Goal: Check status: Check status

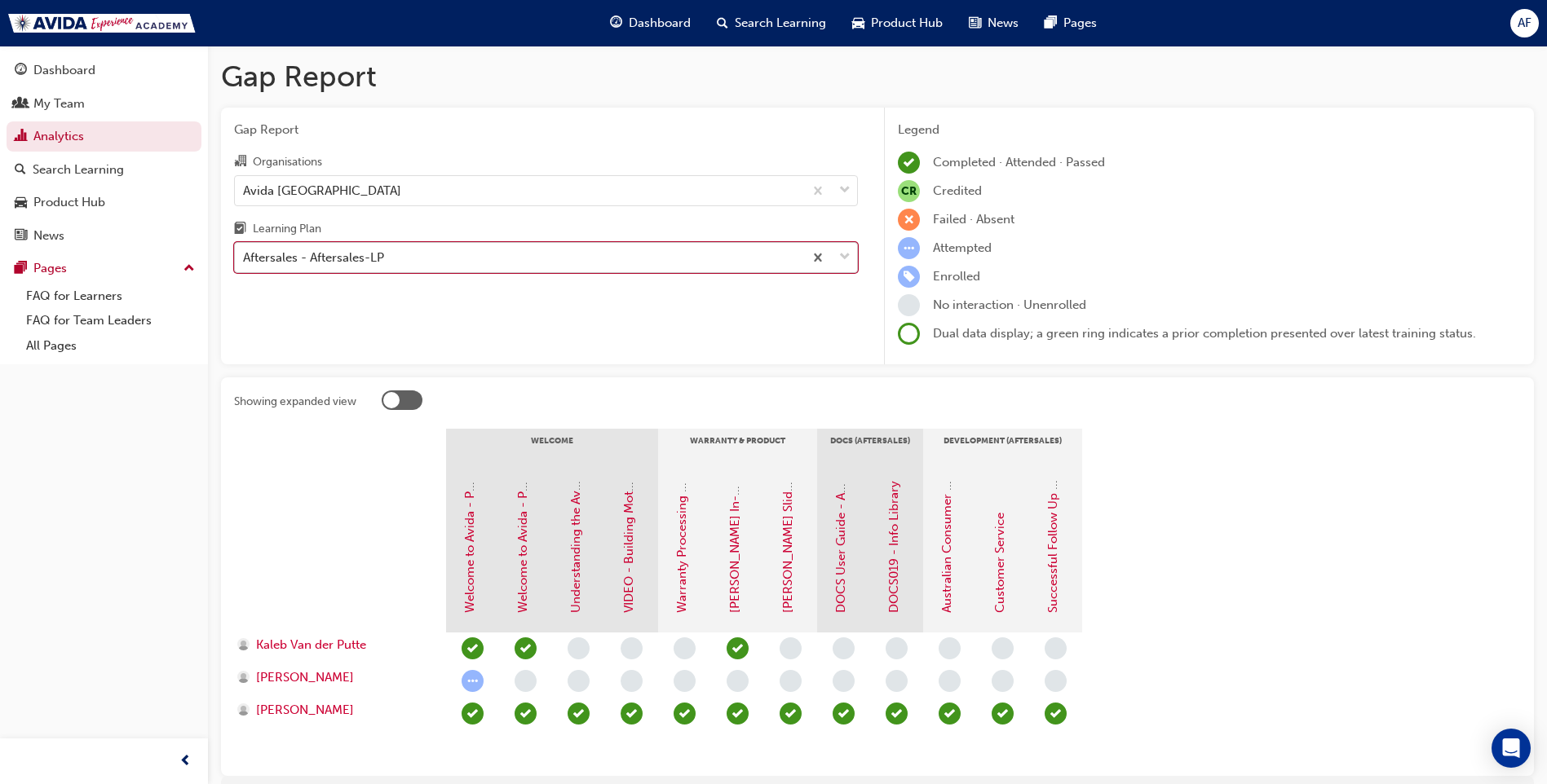
scroll to position [82, 0]
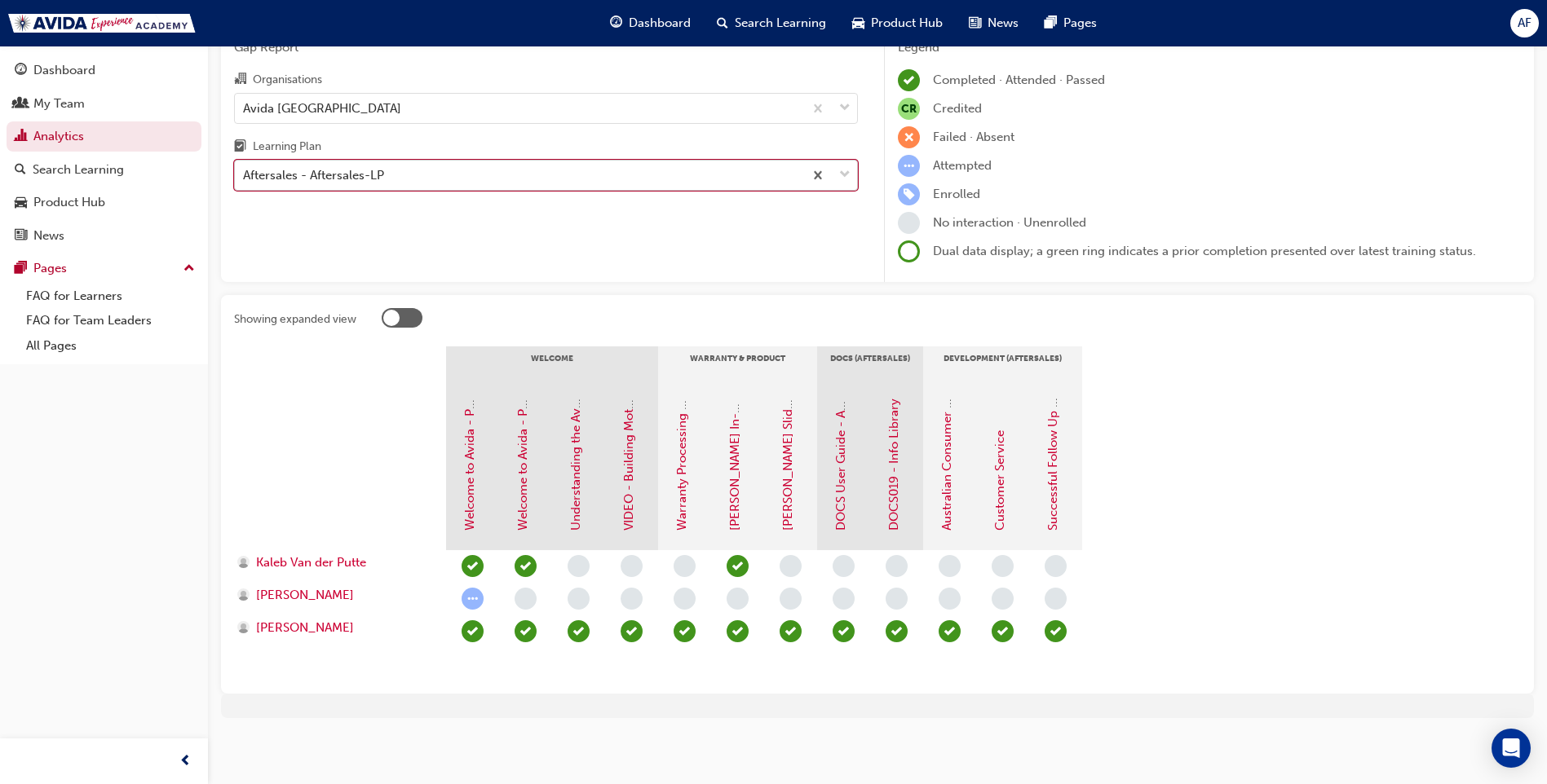
click at [435, 172] on div "Aftersales - Aftersales-LP" at bounding box center [519, 175] width 569 height 29
click at [244, 172] on input "Learning Plan option Aftersales - Aftersales-LP, selected. 0 results available.…" at bounding box center [244, 175] width 2 height 14
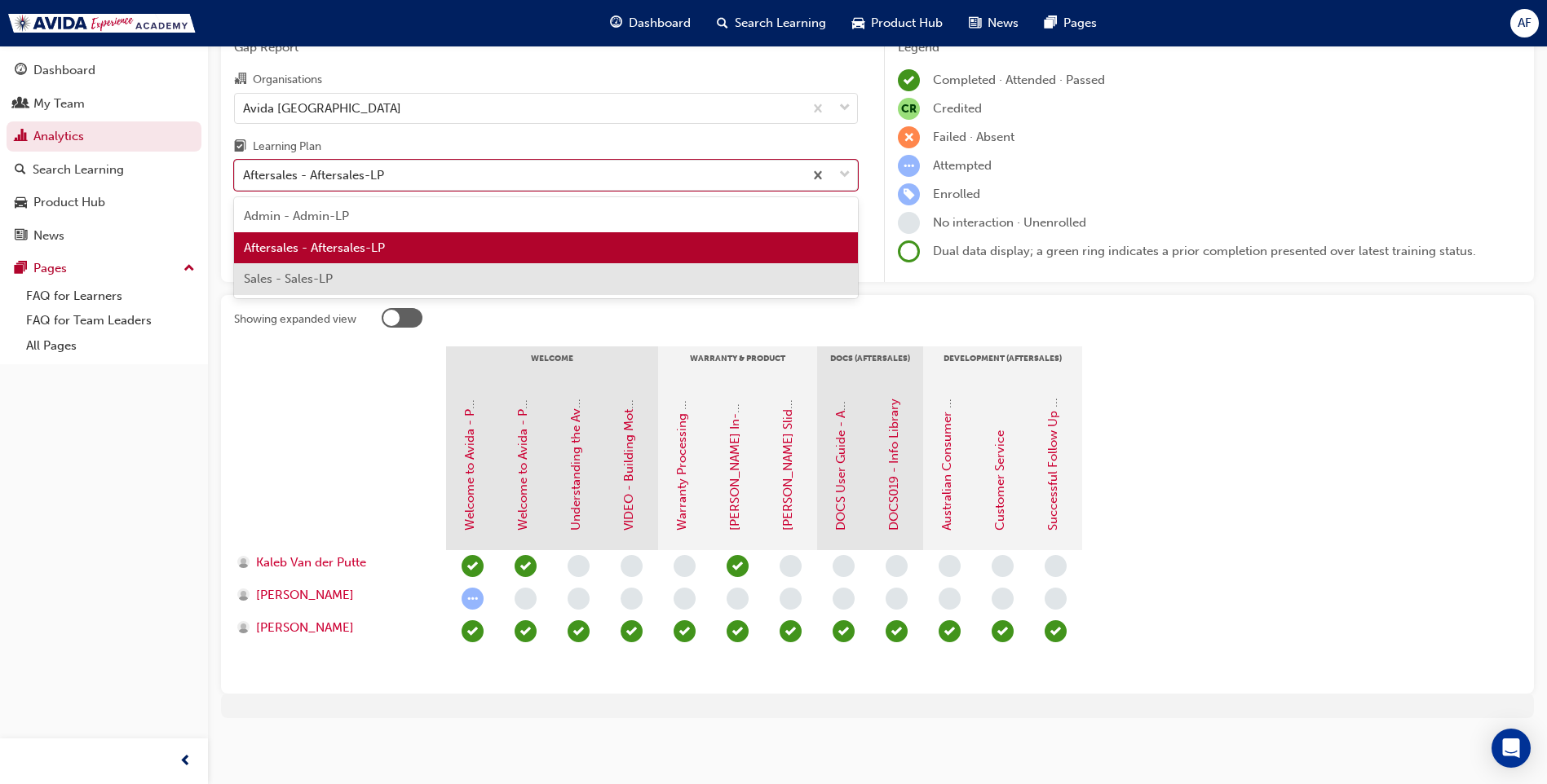
click at [337, 278] on div "Sales - Sales-LP" at bounding box center [546, 279] width 624 height 32
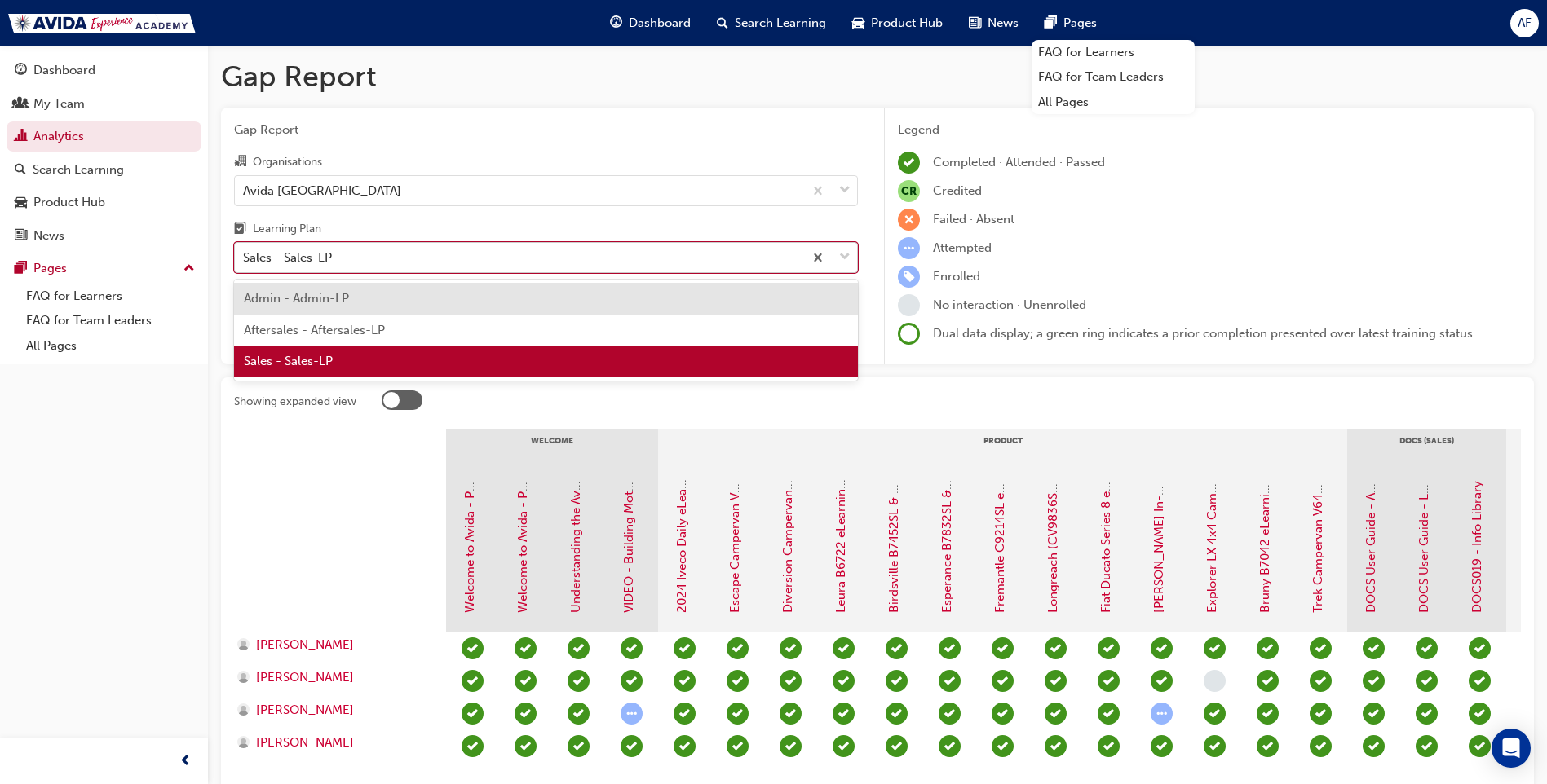
click at [416, 256] on div "Sales - Sales-LP" at bounding box center [519, 257] width 569 height 29
click at [244, 256] on input "Learning Plan option Sales - Sales-LP, selected. option Admin - Admin-LP focuse…" at bounding box center [244, 257] width 2 height 14
click at [352, 327] on span "Aftersales - Aftersales-LP" at bounding box center [314, 330] width 141 height 15
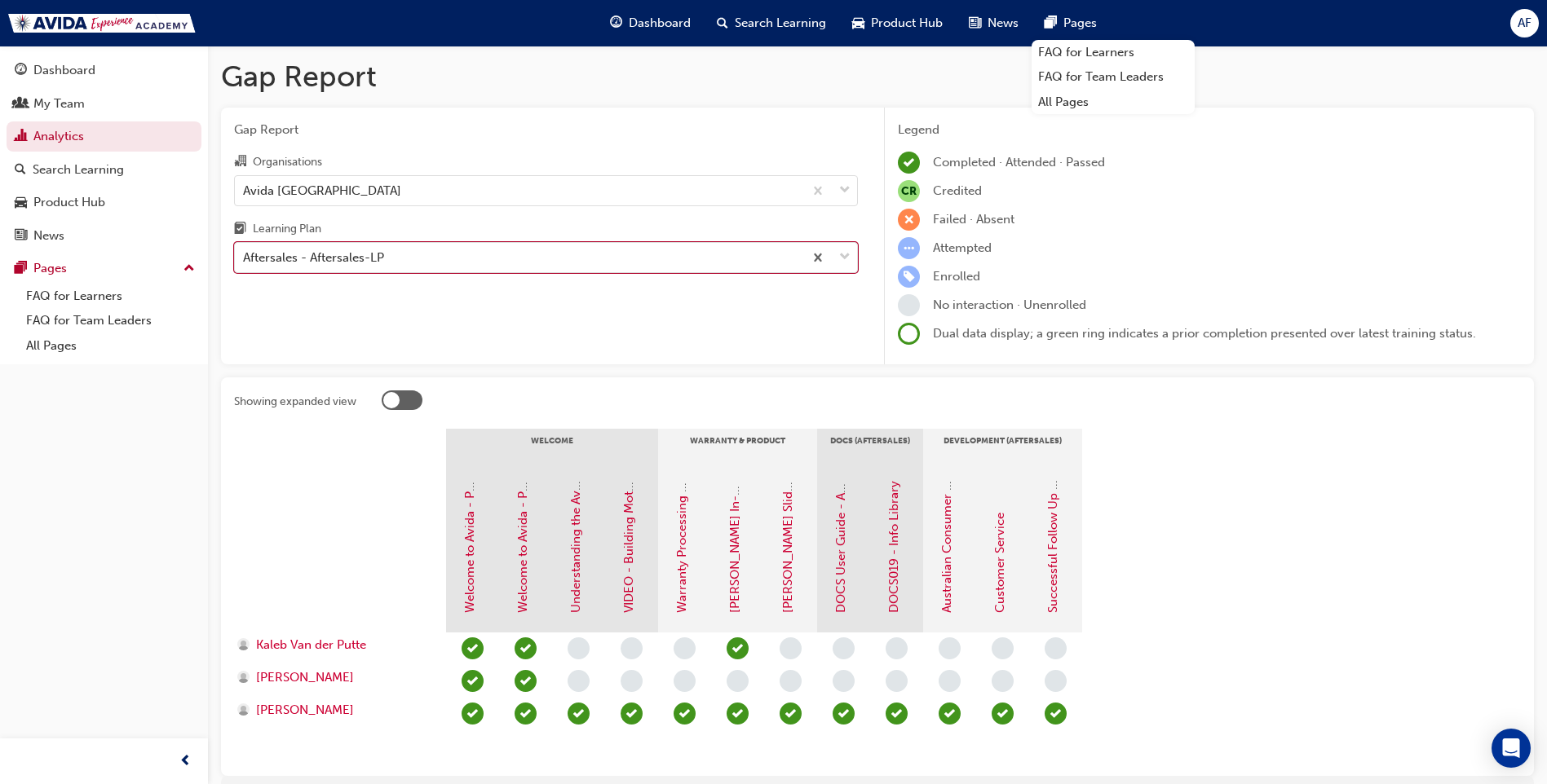
scroll to position [83, 0]
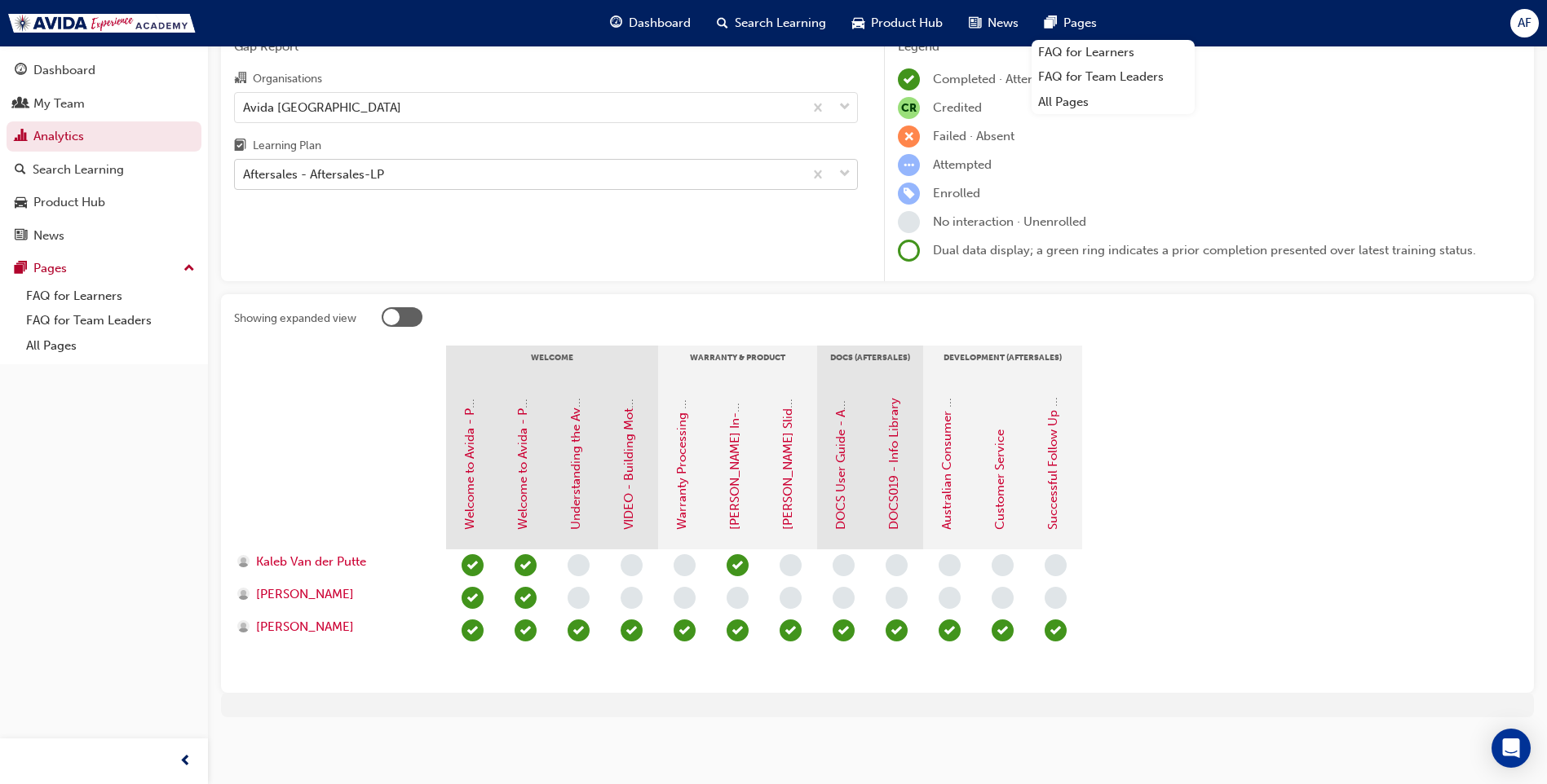
click at [439, 162] on div "Aftersales - Aftersales-LP" at bounding box center [519, 174] width 569 height 29
click at [244, 167] on input "Learning Plan Aftersales - Aftersales-LP" at bounding box center [244, 174] width 2 height 14
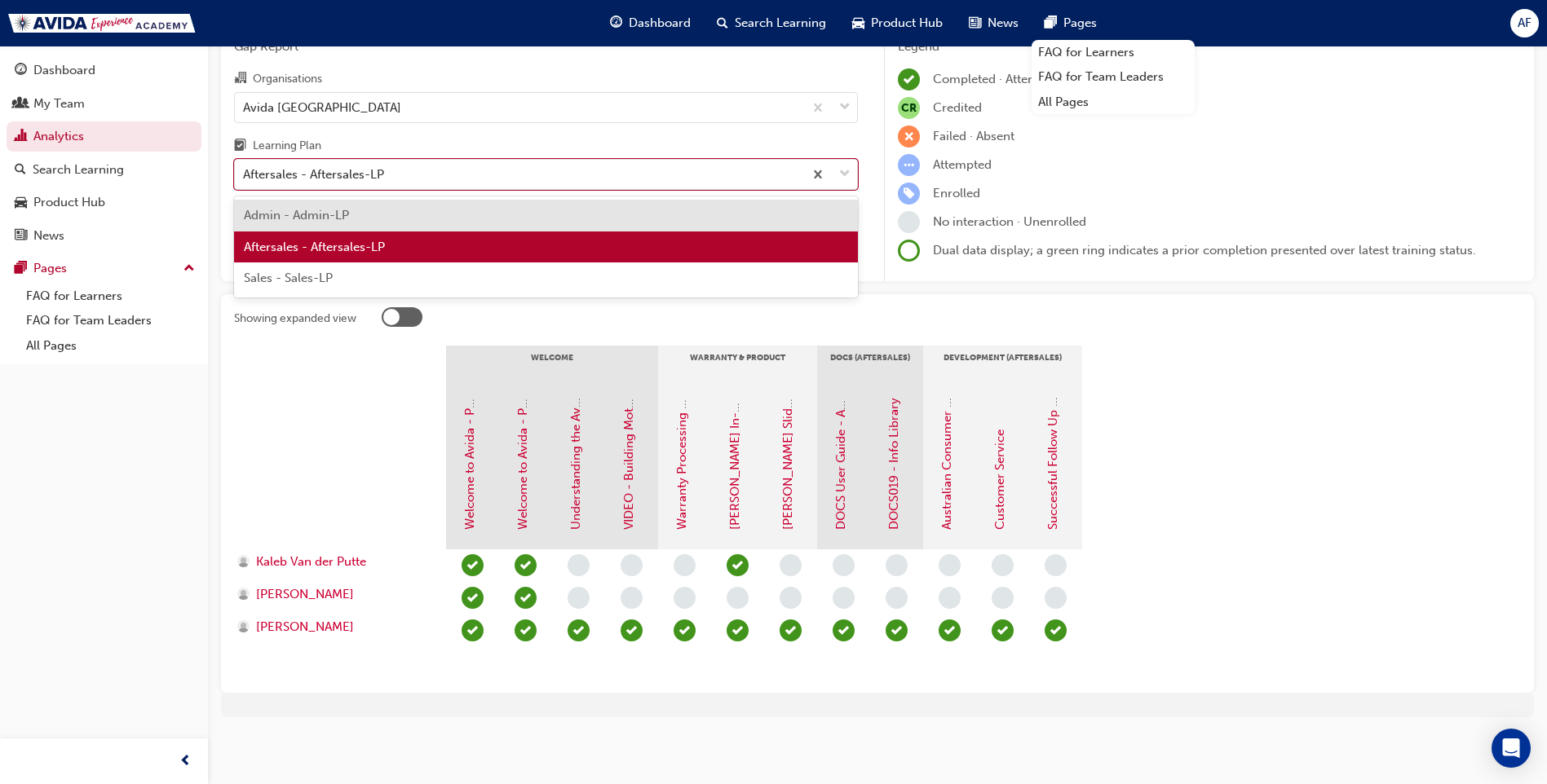
click at [359, 244] on span "Aftersales - Aftersales-LP" at bounding box center [314, 247] width 141 height 15
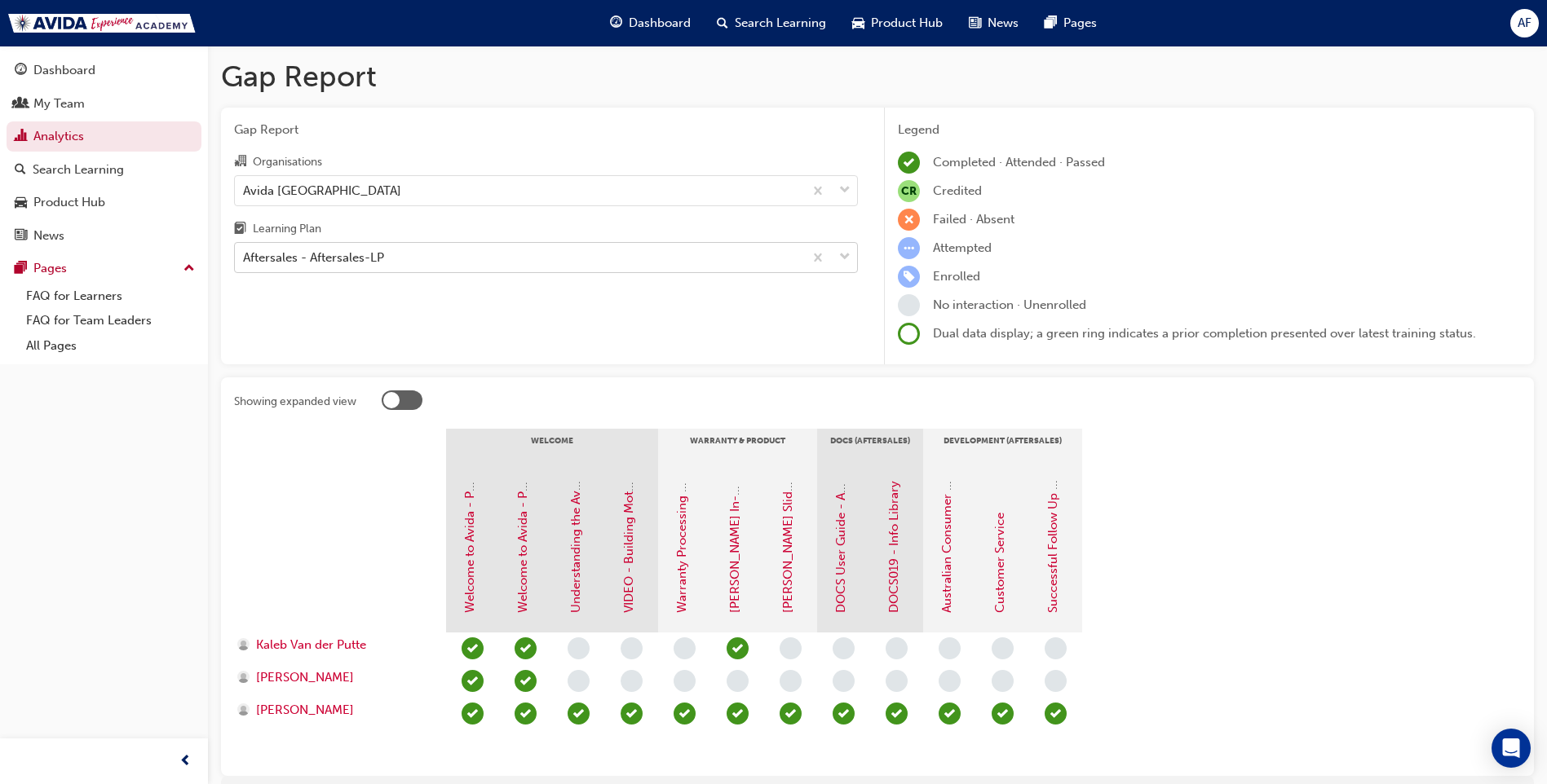
click at [431, 253] on div "Aftersales - Aftersales-LP" at bounding box center [519, 257] width 569 height 29
click at [244, 253] on input "Learning Plan Aftersales - Aftersales-LP" at bounding box center [244, 257] width 2 height 14
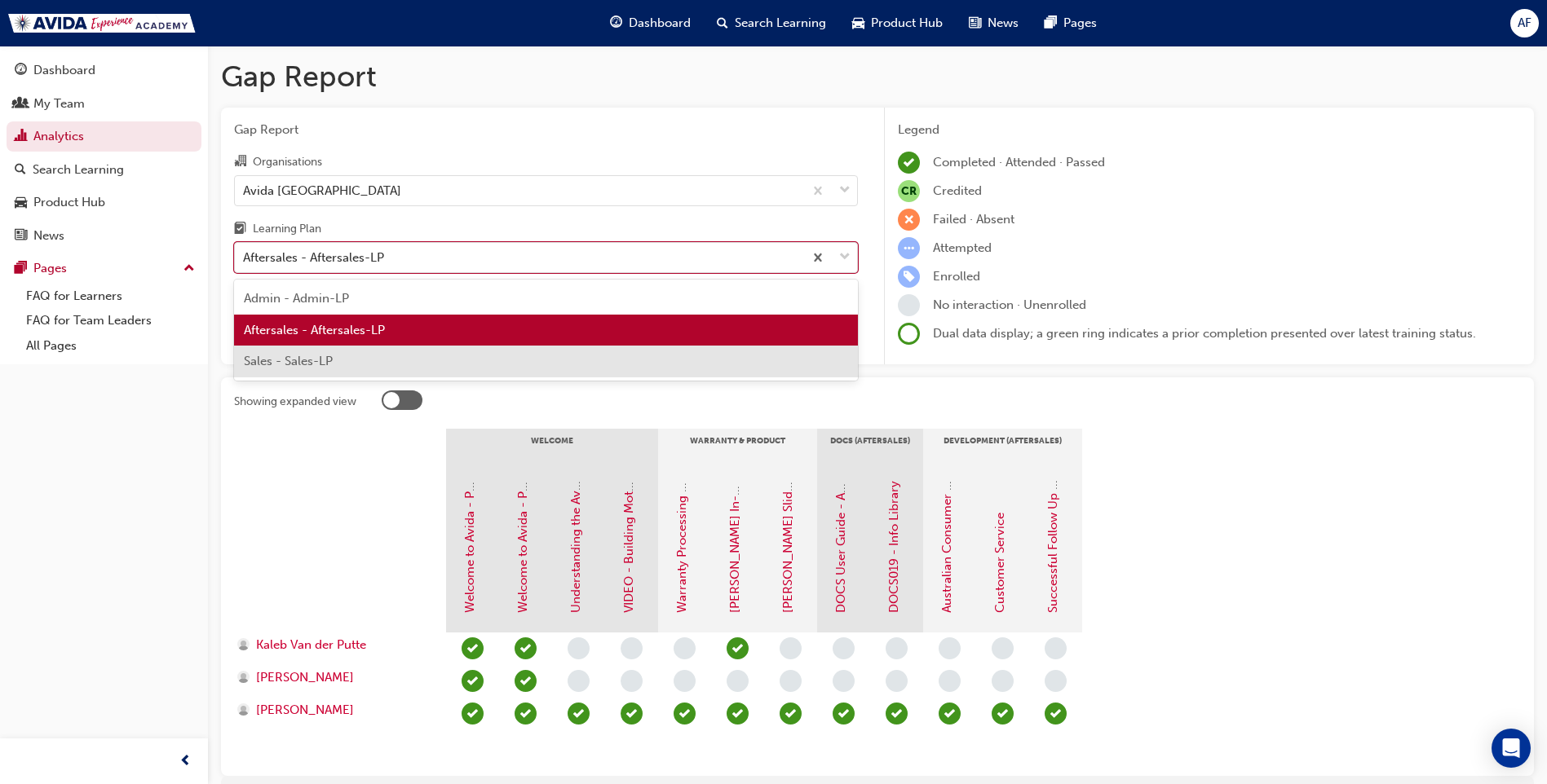
click at [345, 357] on div "Sales - Sales-LP" at bounding box center [546, 361] width 624 height 32
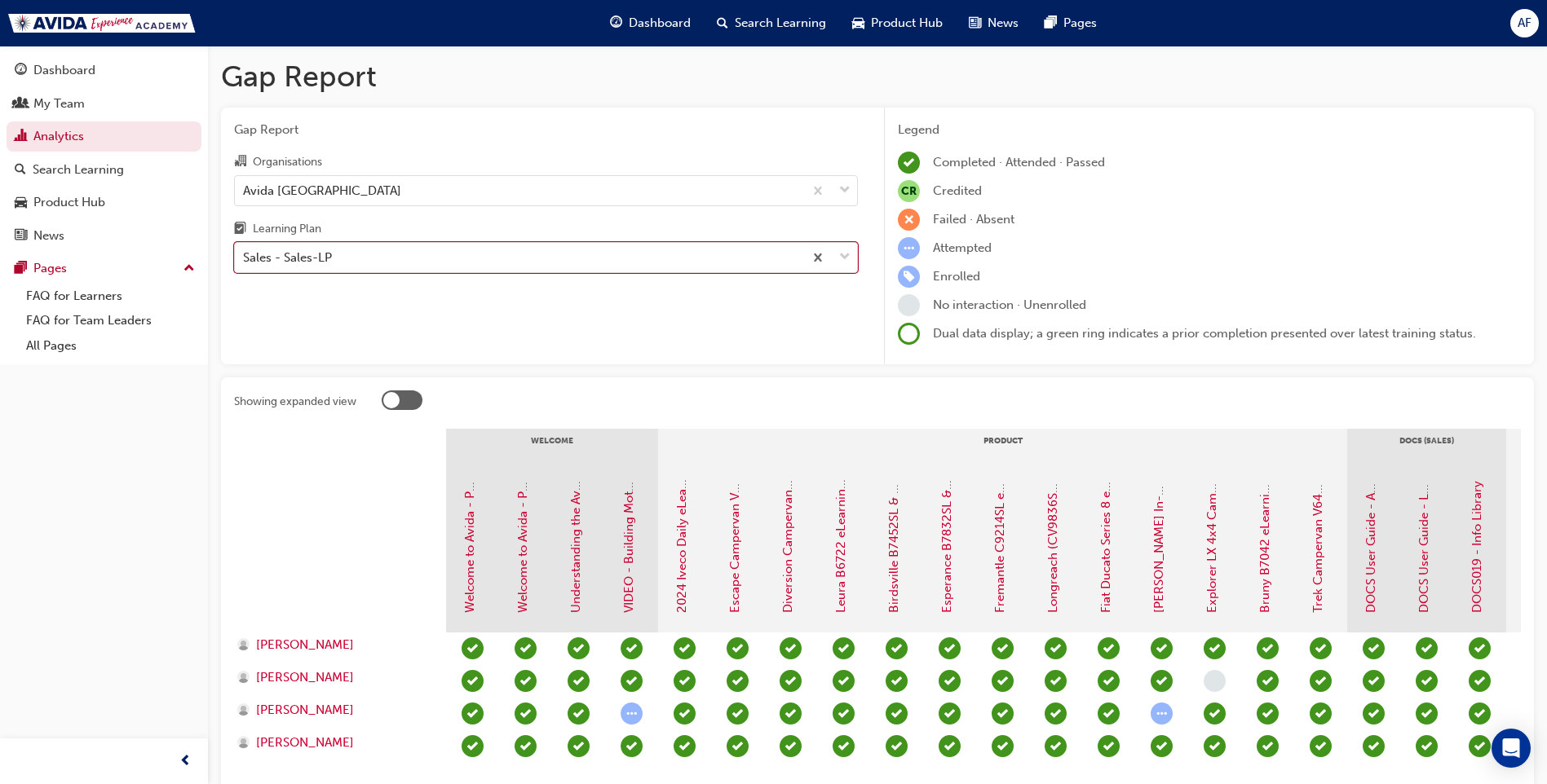
click at [345, 357] on div "Gap Report Organisations Avida Sydney Learning Plan option Sales - Sales-LP, se…" at bounding box center [546, 236] width 650 height 257
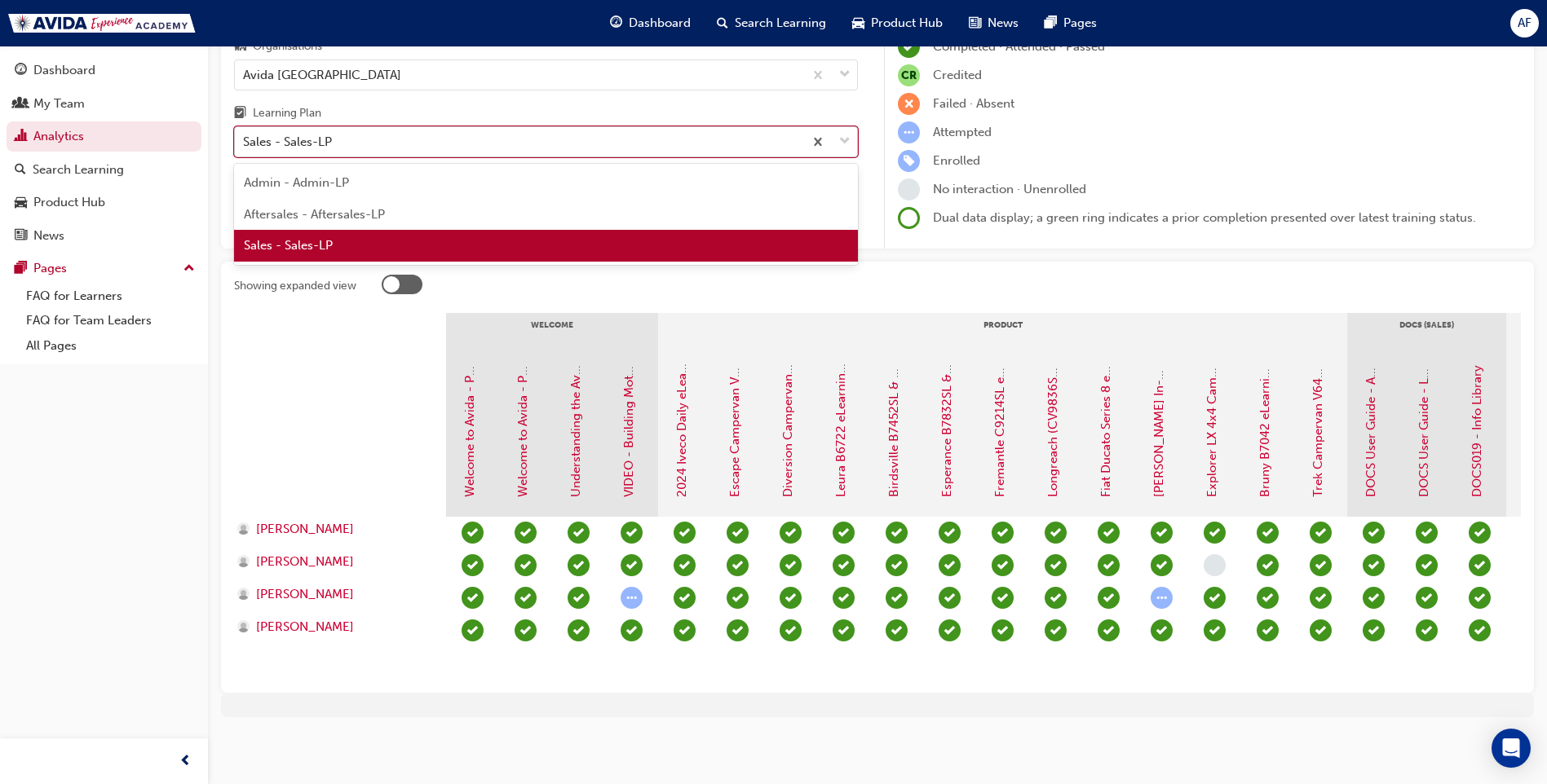
click at [518, 131] on div "Sales - Sales-LP" at bounding box center [519, 142] width 569 height 29
click at [244, 134] on input "Learning Plan option Sales - Sales-LP, selected. option Sales - Sales-LP focuse…" at bounding box center [244, 141] width 2 height 14
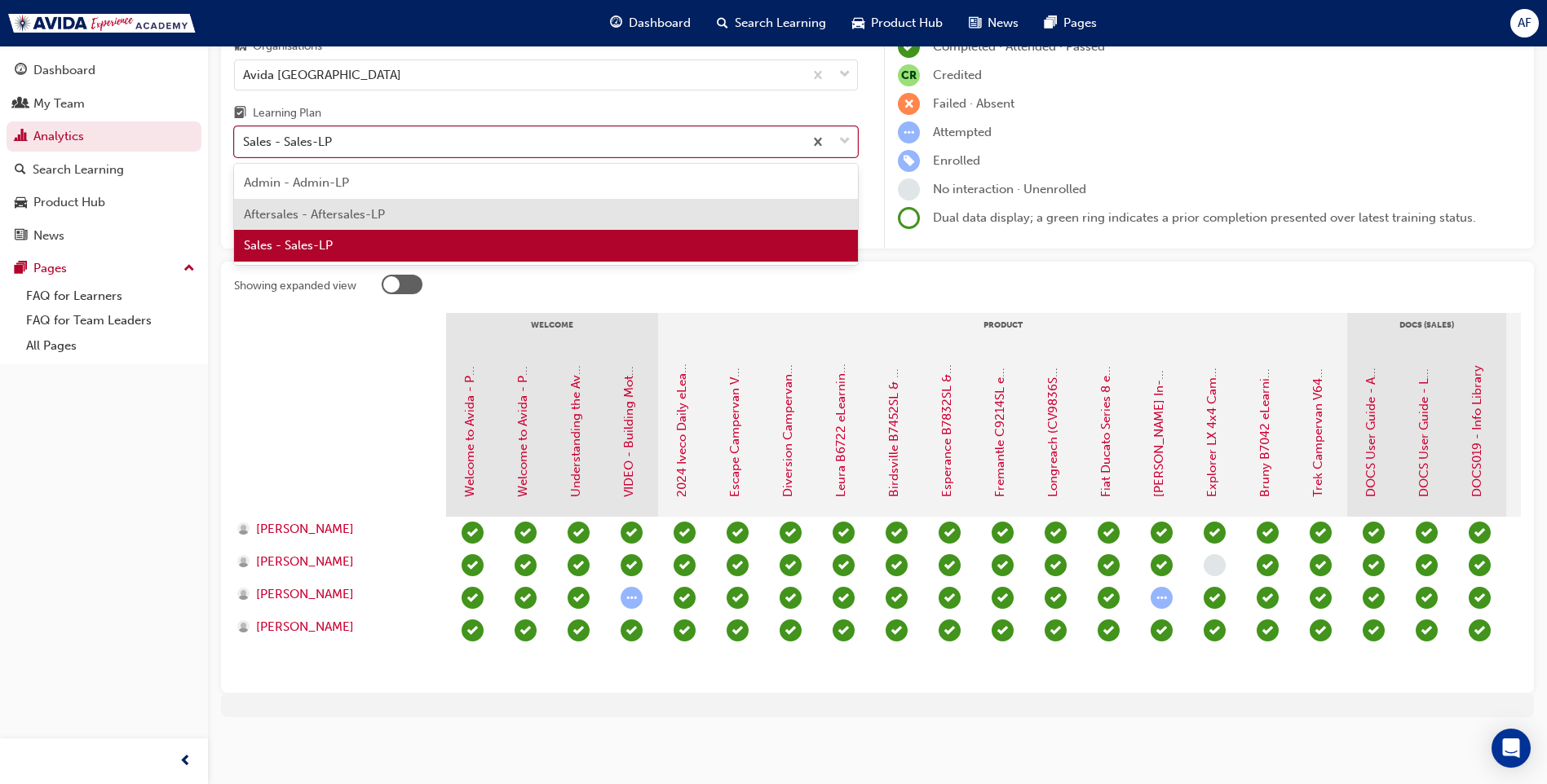
click at [348, 207] on span "Aftersales - Aftersales-LP" at bounding box center [314, 214] width 141 height 15
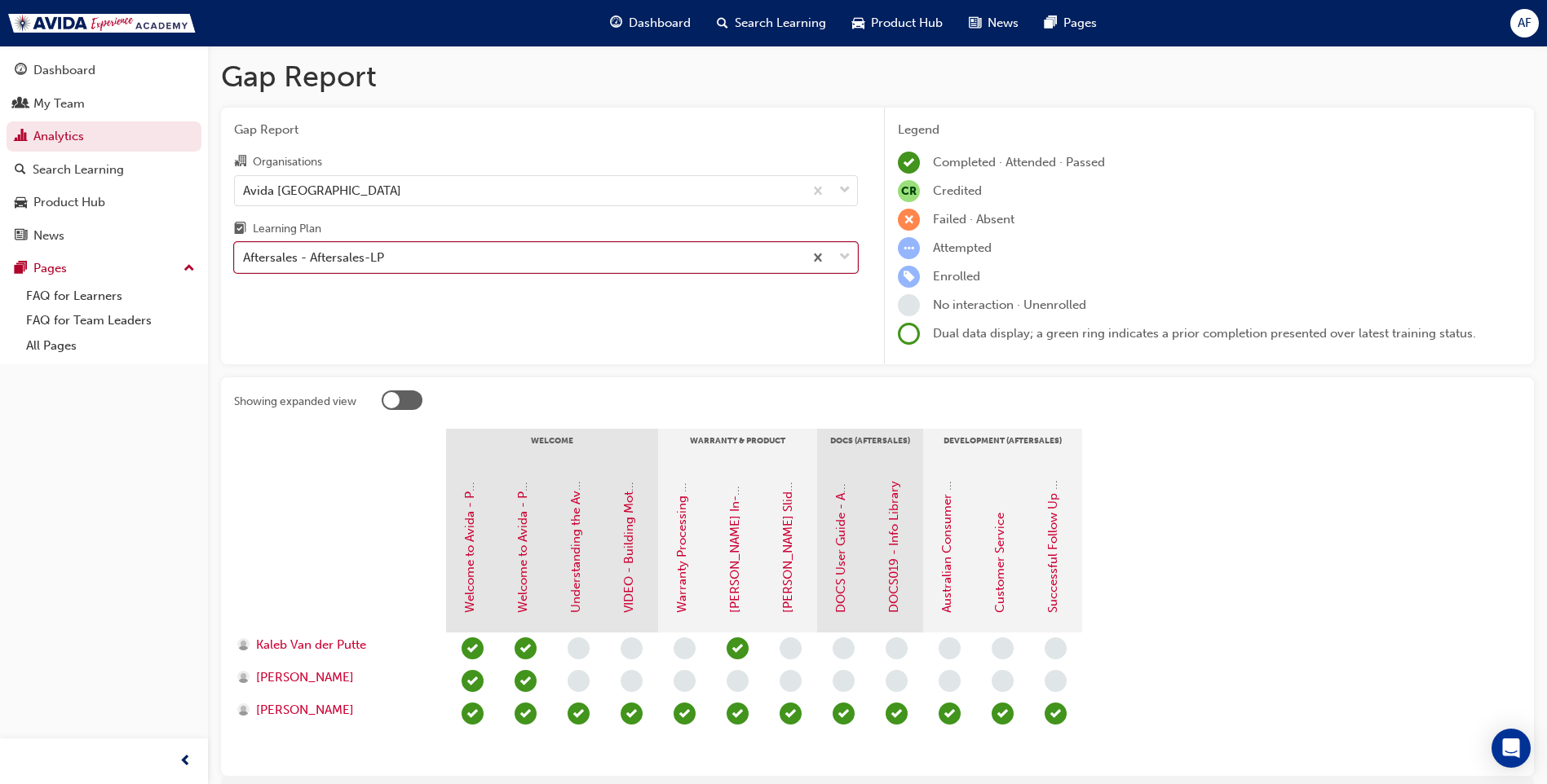
scroll to position [83, 0]
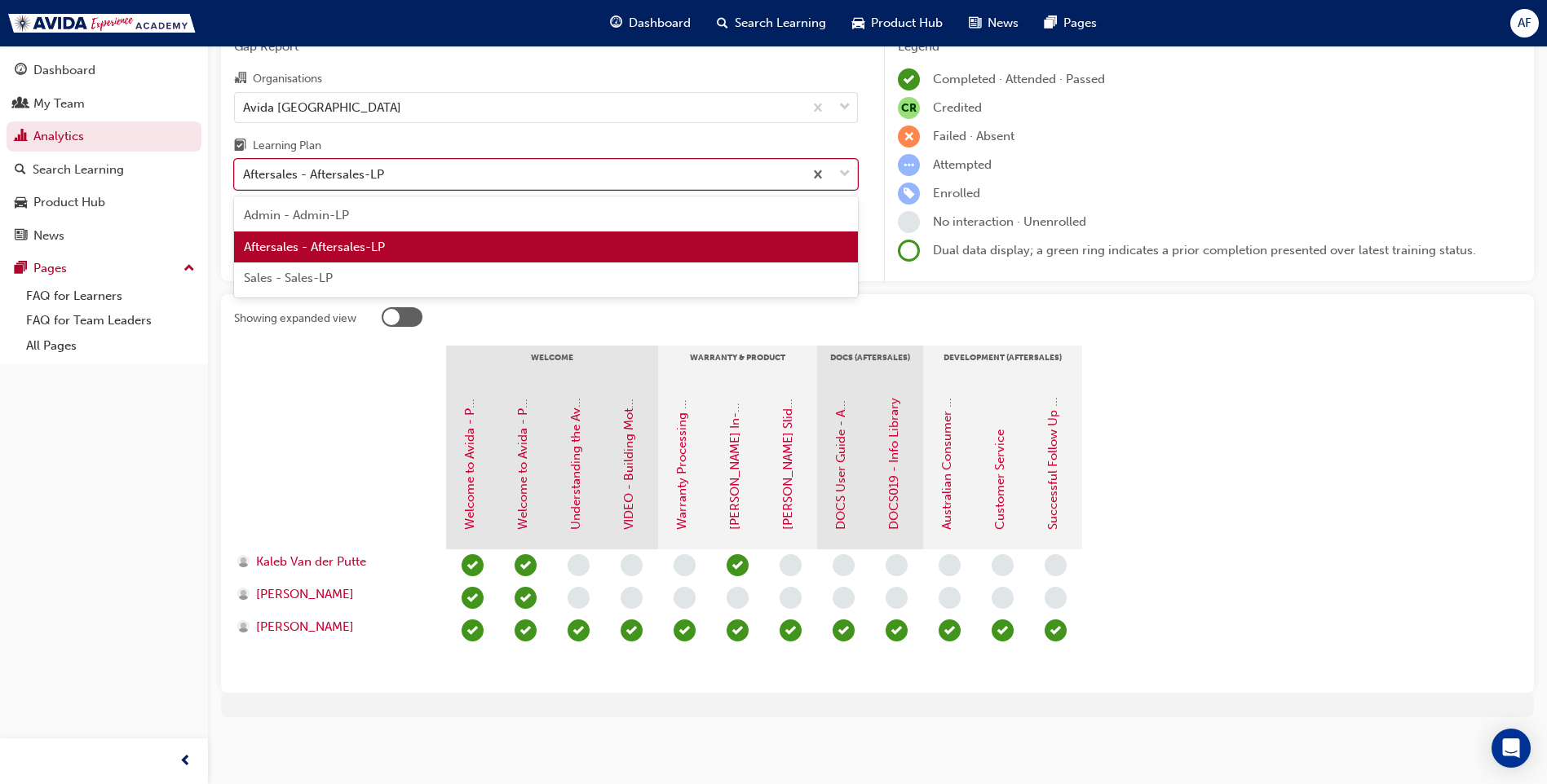
click at [588, 177] on div "Aftersales - Aftersales-LP" at bounding box center [519, 174] width 569 height 29
click at [244, 177] on input "Learning Plan option Aftersales - Aftersales-LP, selected. option Aftersales - …" at bounding box center [244, 174] width 2 height 14
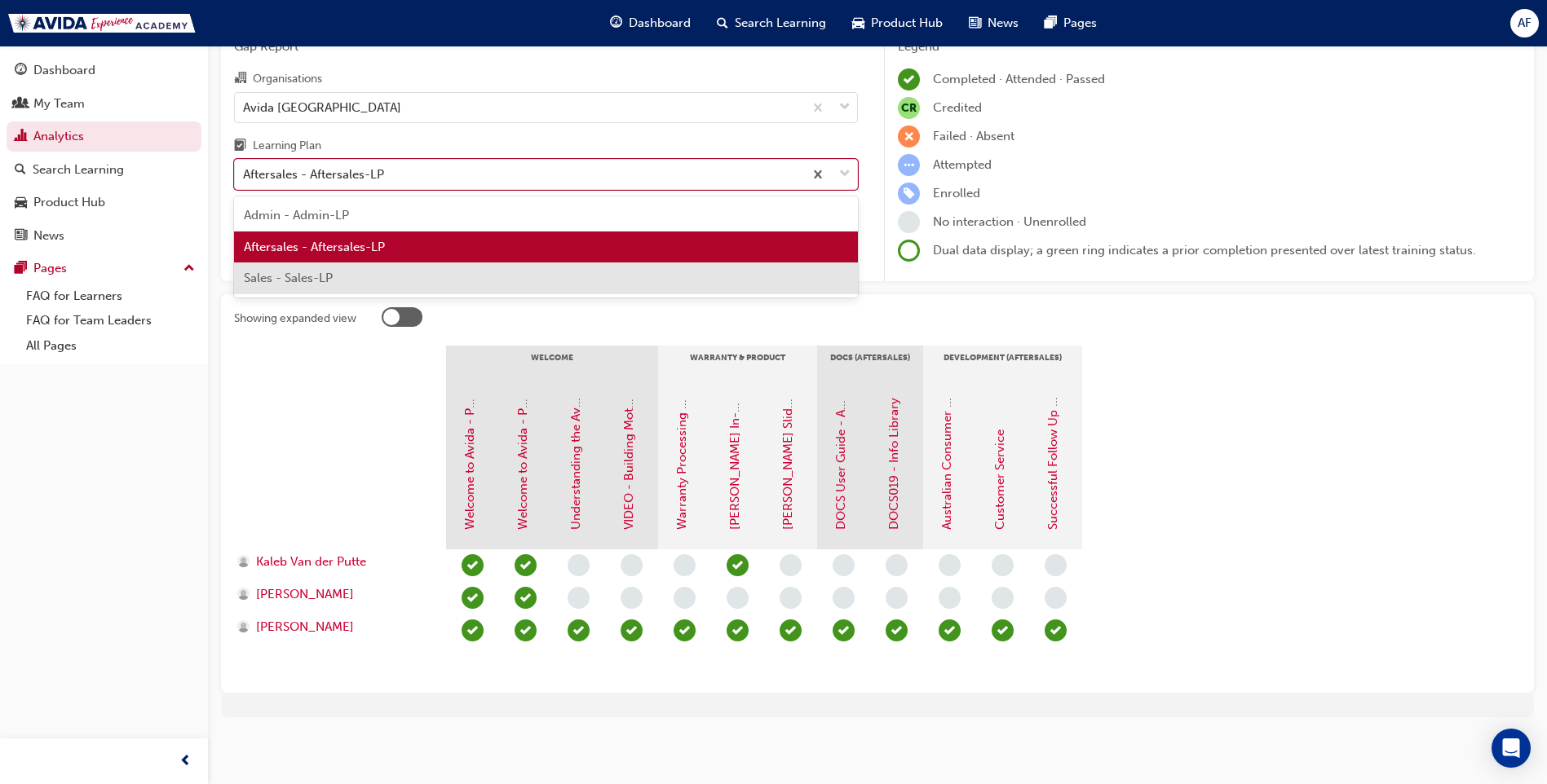
click at [397, 275] on div "Sales - Sales-LP" at bounding box center [546, 278] width 624 height 32
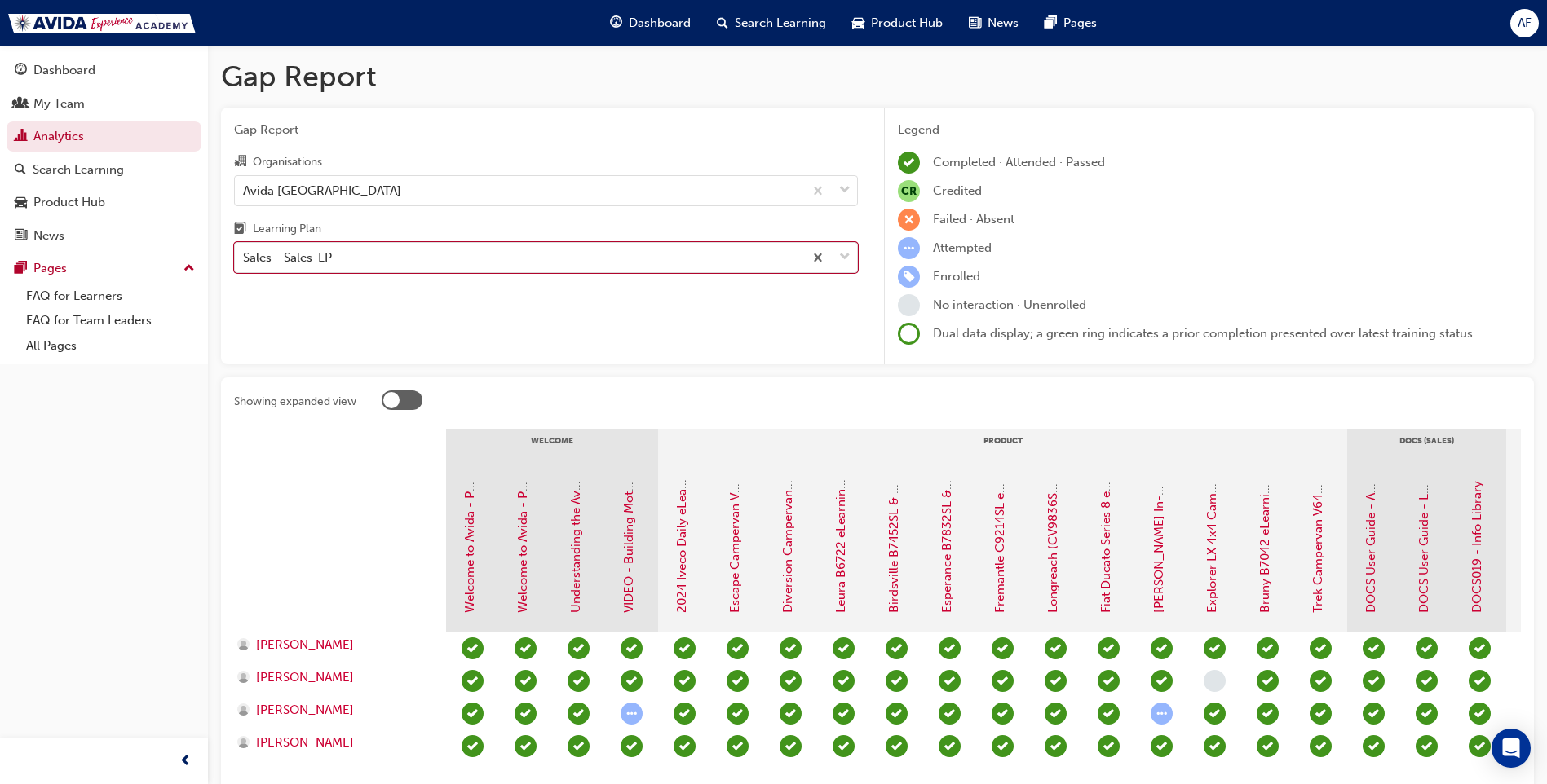
scroll to position [128, 0]
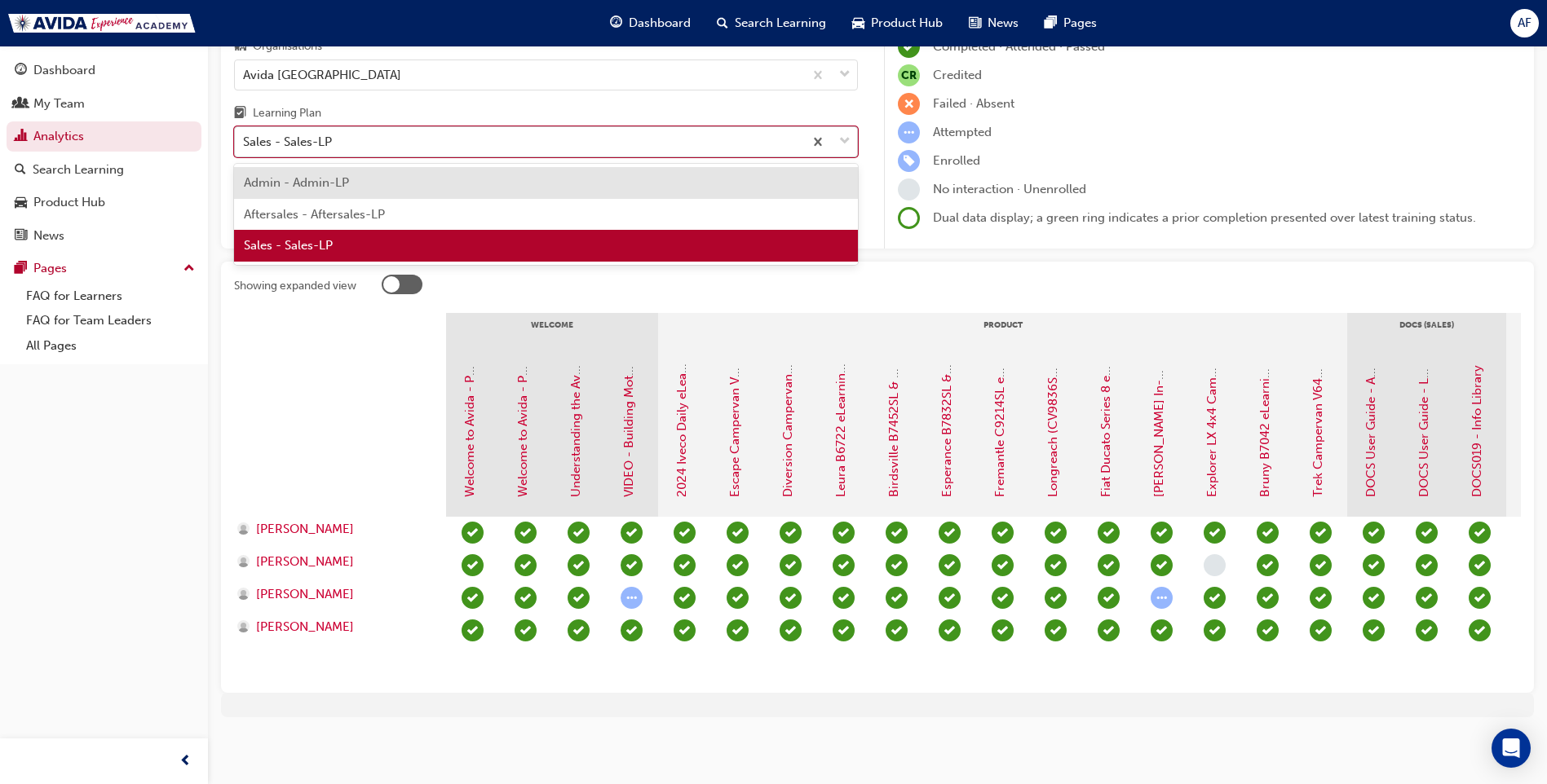
click at [549, 134] on div "Sales - Sales-LP" at bounding box center [519, 142] width 569 height 29
click at [244, 134] on input "Learning Plan option Sales - Sales-LP, selected. option Admin - Admin-LP focuse…" at bounding box center [244, 141] width 2 height 14
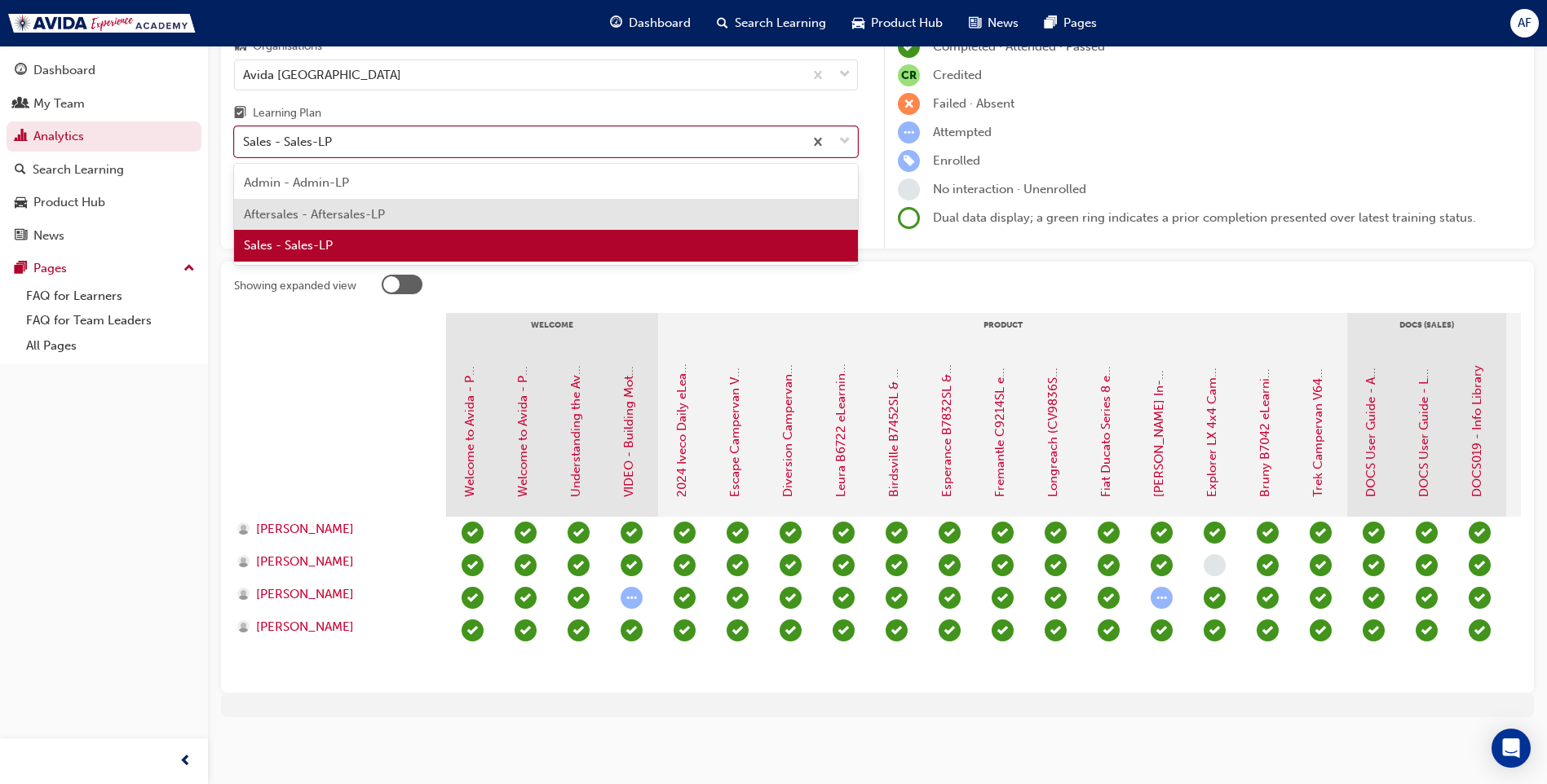
click at [371, 207] on span "Aftersales - Aftersales-LP" at bounding box center [314, 214] width 141 height 15
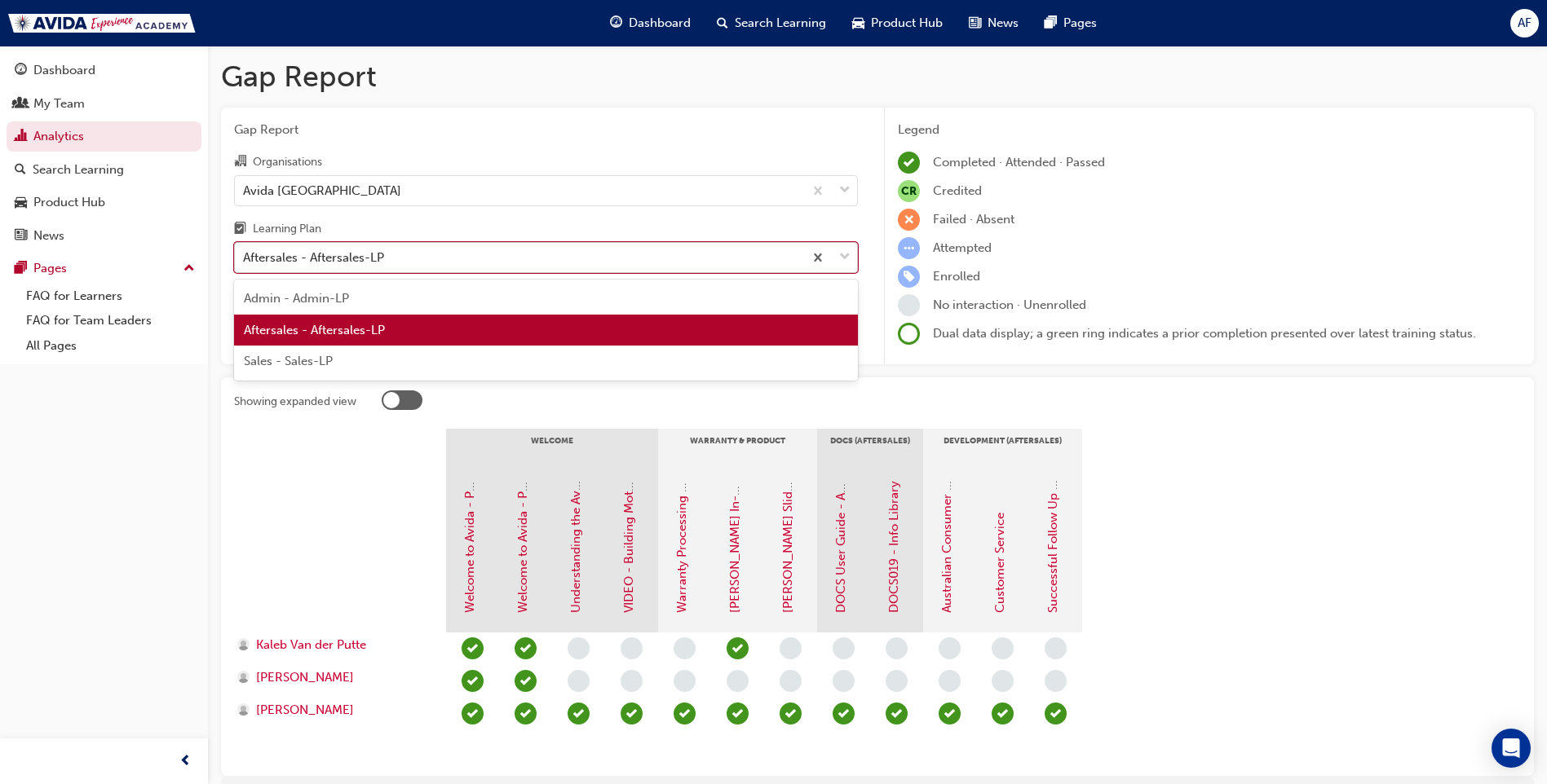
click at [531, 263] on div "Aftersales - Aftersales-LP" at bounding box center [519, 257] width 569 height 29
click at [244, 263] on input "Learning Plan option Aftersales - Aftersales-LP, selected. option Aftersales - …" at bounding box center [244, 257] width 2 height 14
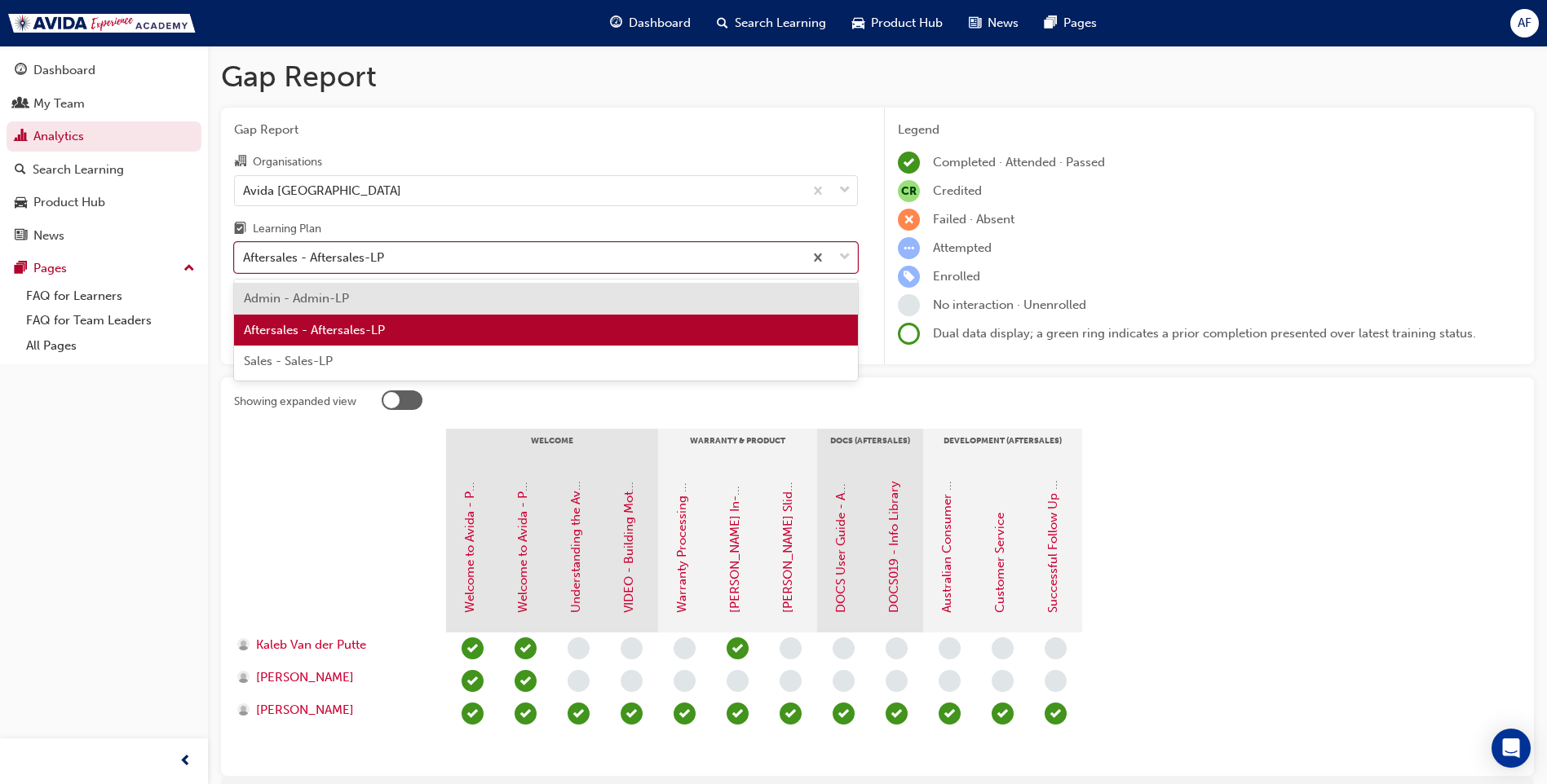
click at [377, 360] on div "Sales - Sales-LP" at bounding box center [546, 361] width 624 height 32
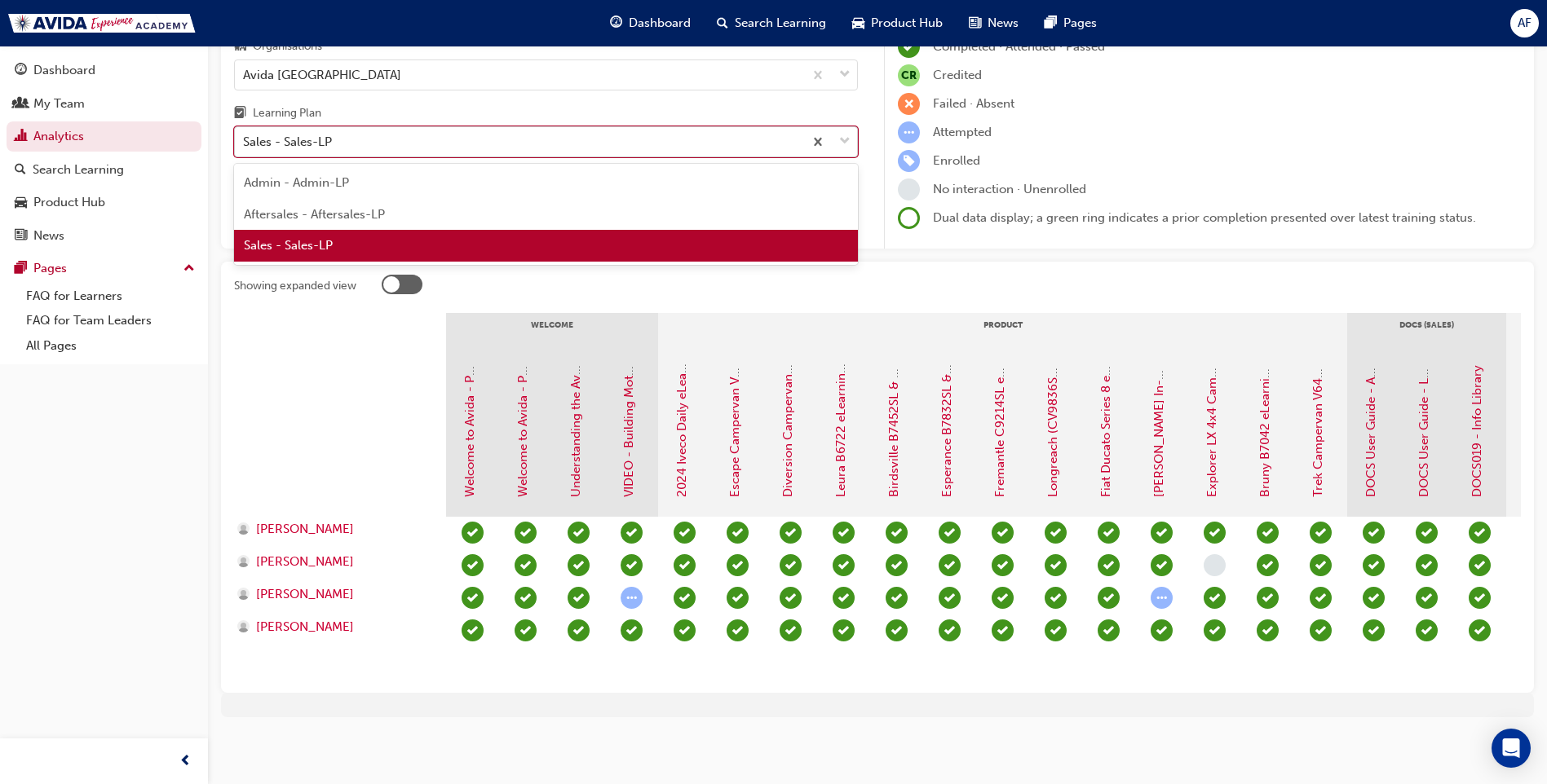
click at [686, 128] on div "Sales - Sales-LP" at bounding box center [519, 142] width 569 height 29
click at [244, 134] on input "Learning Plan option Sales - Sales-LP, selected. option Sales - Sales-LP focuse…" at bounding box center [244, 141] width 2 height 14
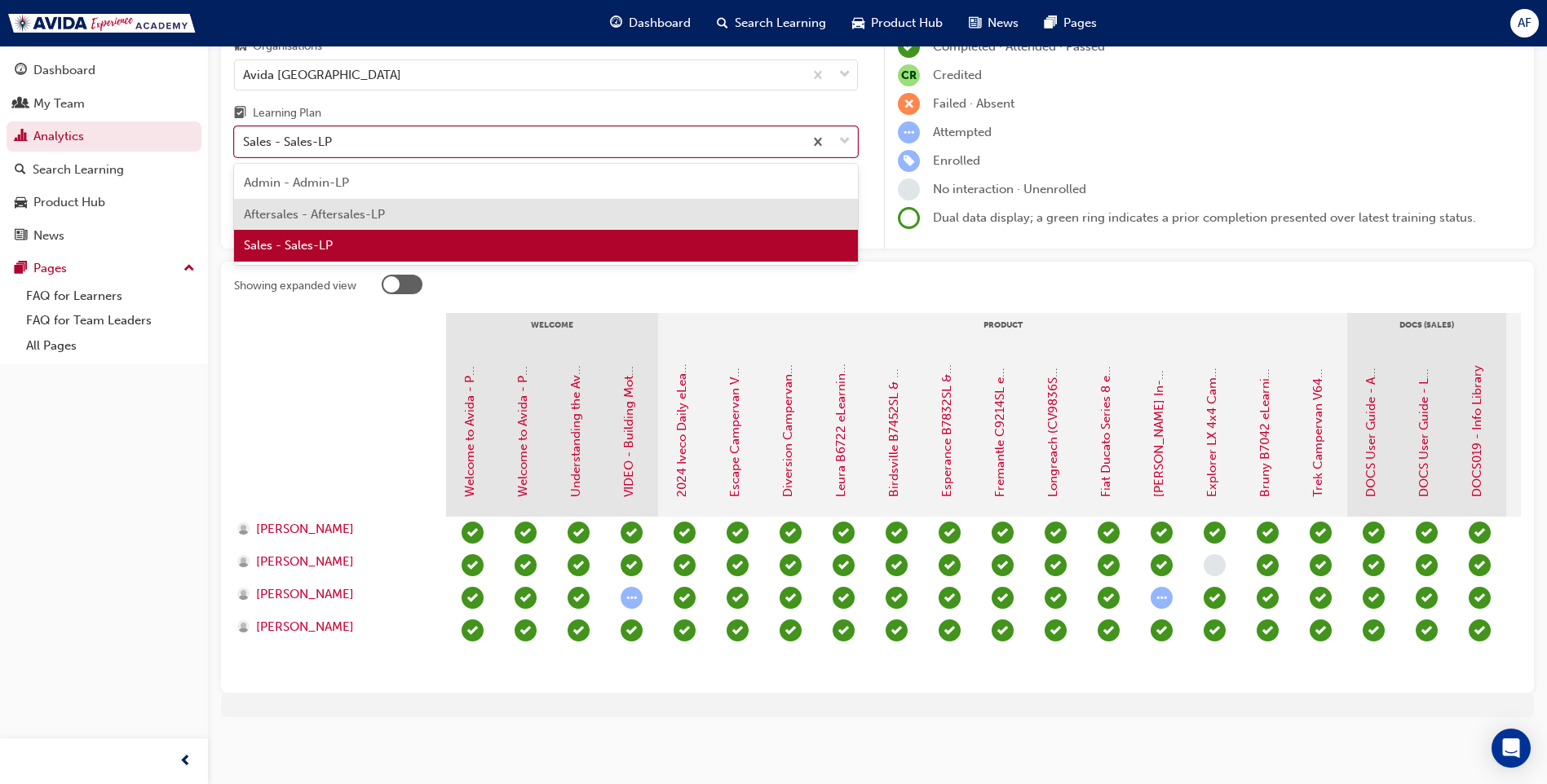
click at [392, 200] on div "Aftersales - Aftersales-LP" at bounding box center [546, 215] width 624 height 32
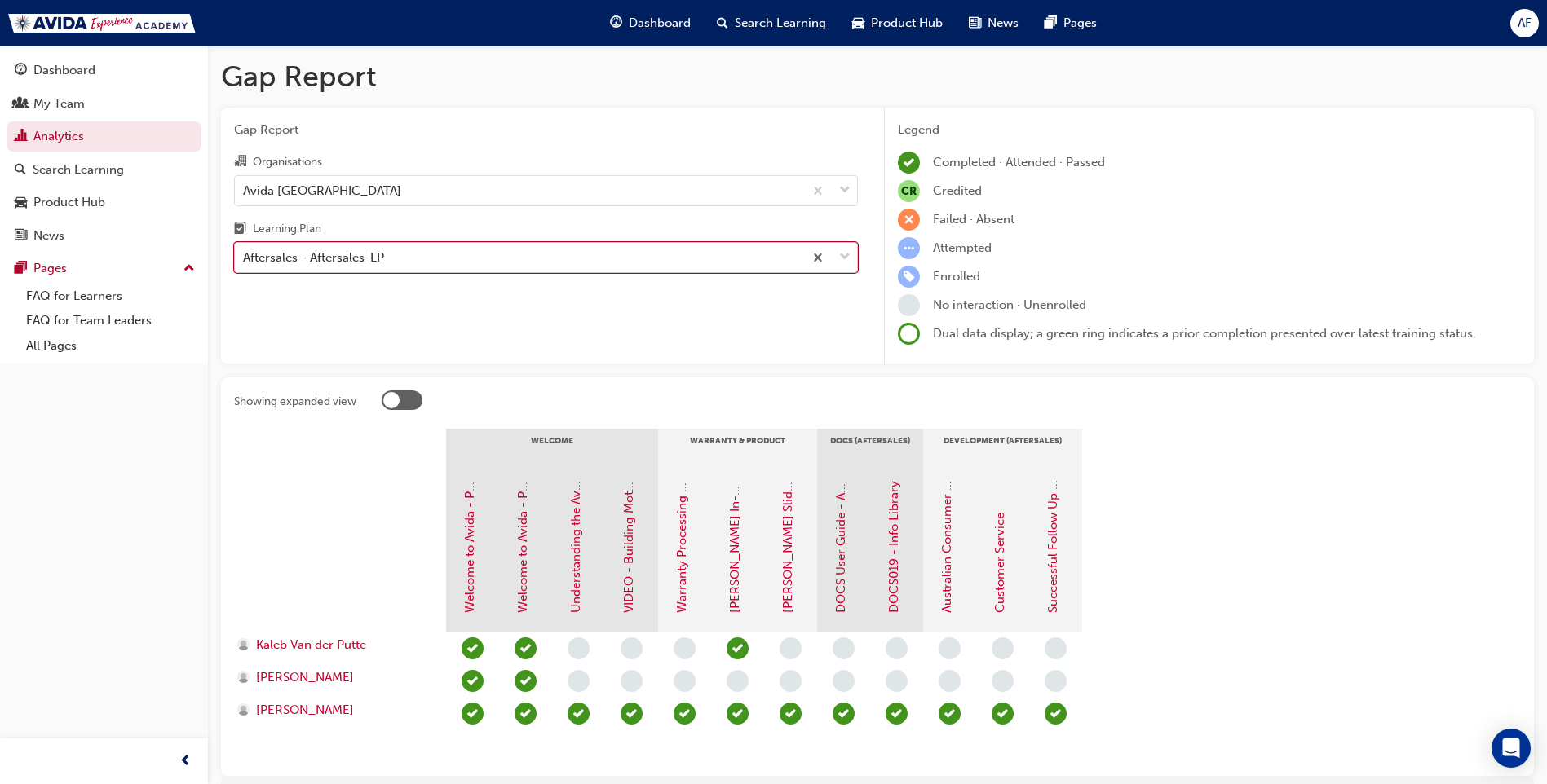
click at [698, 262] on div "Aftersales - Aftersales-LP" at bounding box center [519, 257] width 569 height 29
click at [244, 262] on input "Learning Plan option Aftersales - Aftersales-LP, selected. 0 results available.…" at bounding box center [244, 257] width 2 height 14
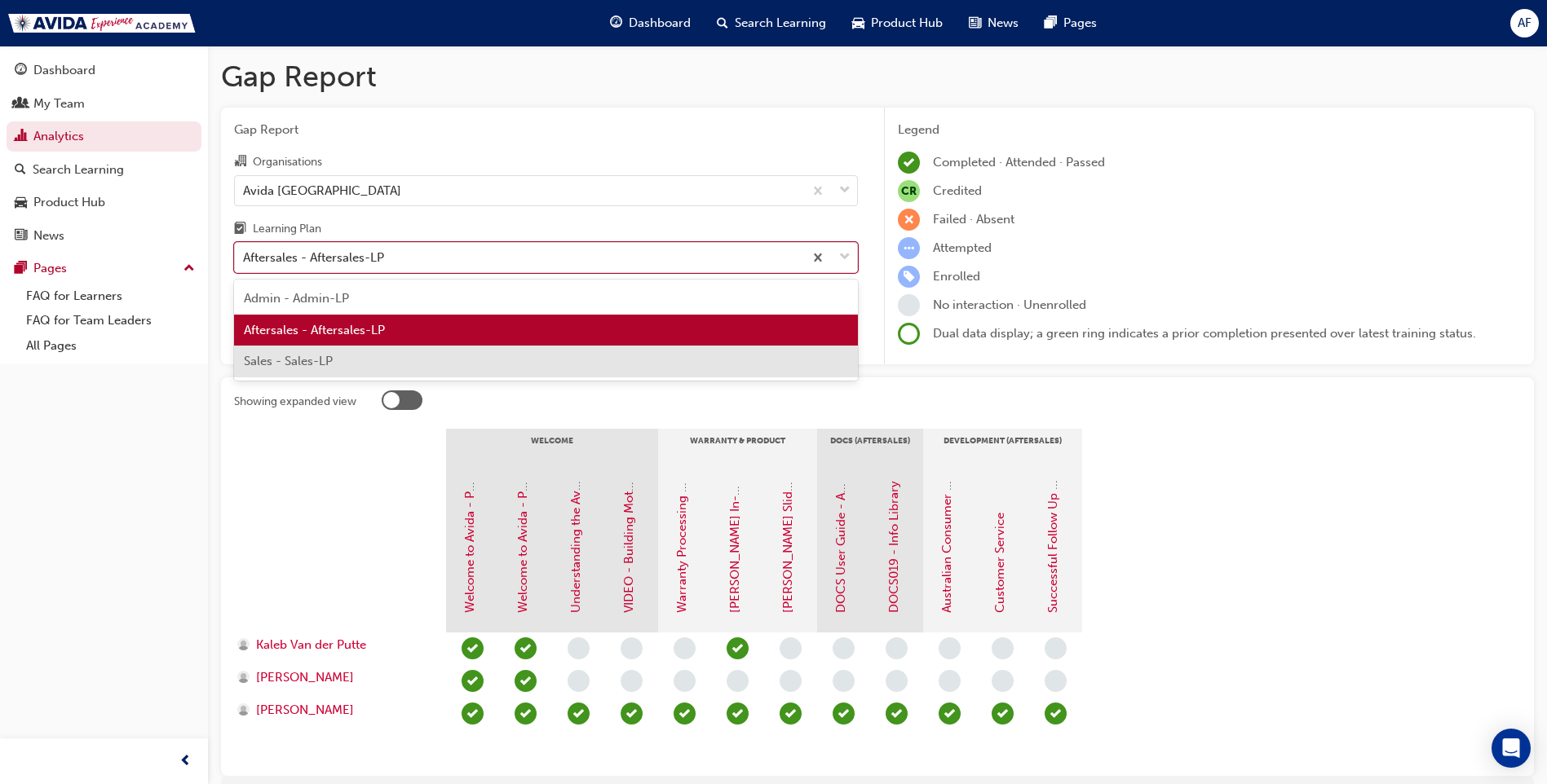
click at [486, 354] on div "Sales - Sales-LP" at bounding box center [546, 361] width 624 height 32
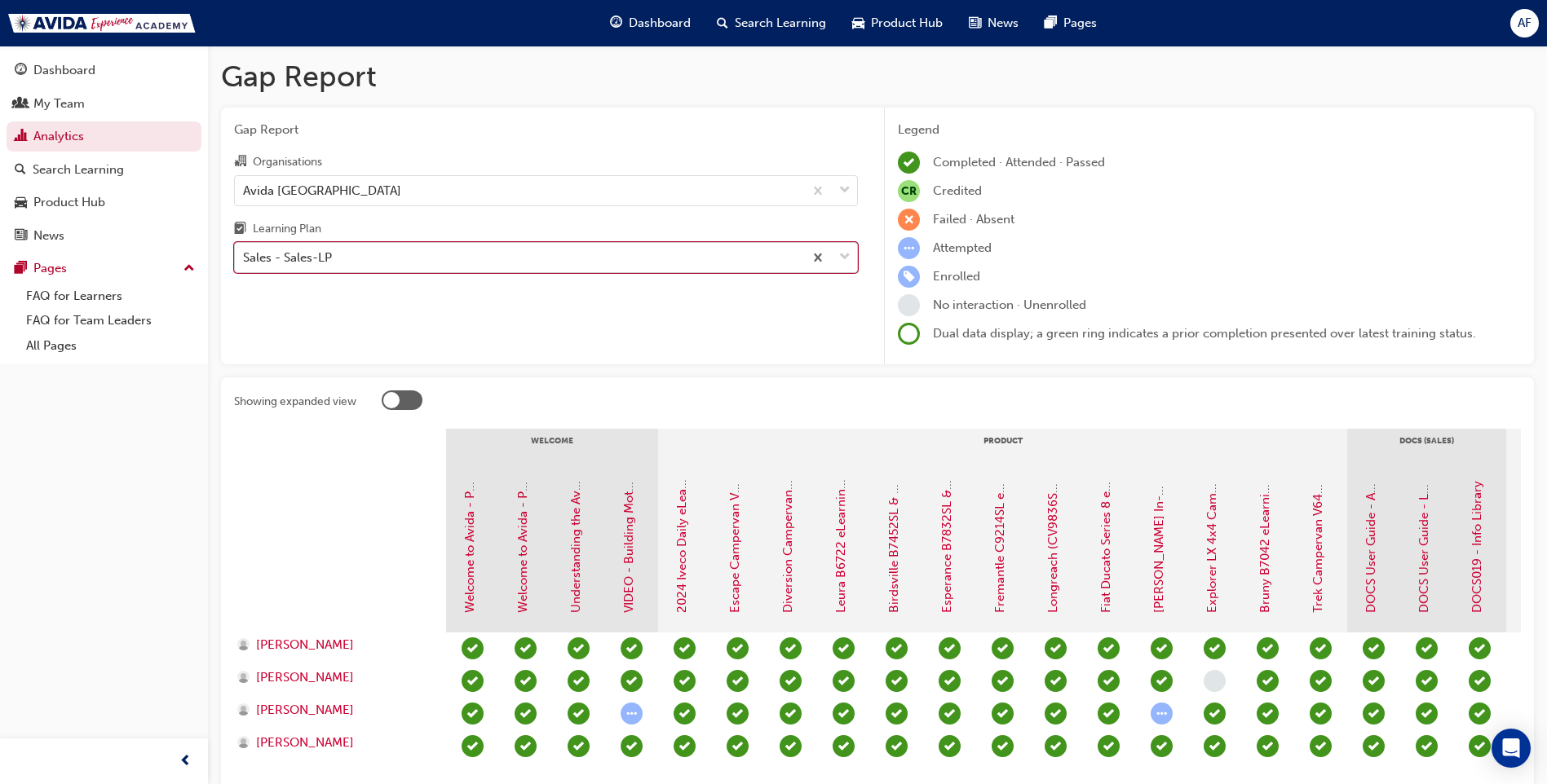
click at [574, 260] on div "Sales - Sales-LP" at bounding box center [519, 257] width 569 height 29
click at [244, 260] on input "Learning Plan option Sales - Sales-LP, selected. 0 results available. Select is…" at bounding box center [244, 257] width 2 height 14
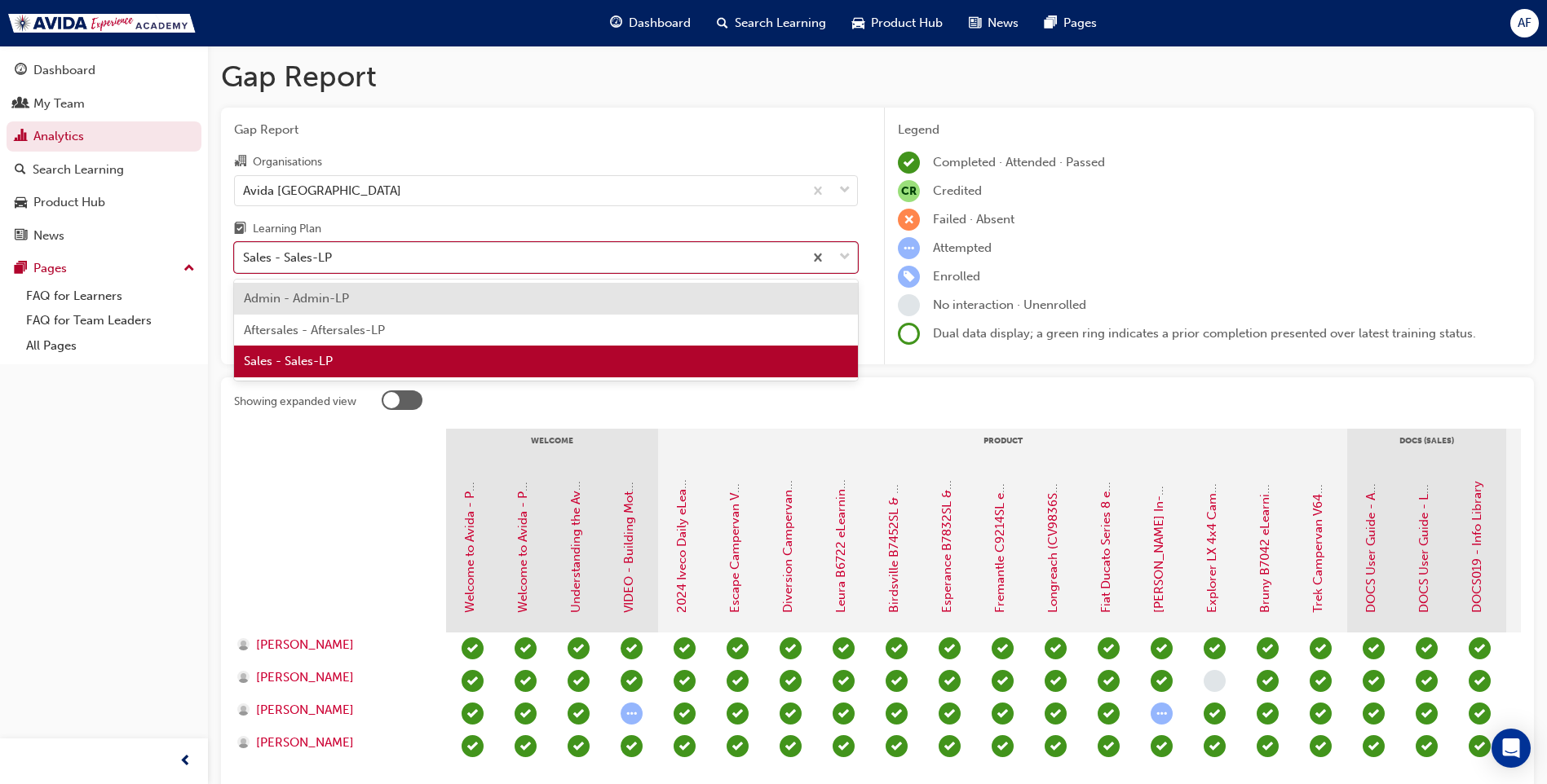
click at [402, 336] on div "Aftersales - Aftersales-LP" at bounding box center [546, 330] width 624 height 32
